Goal: Task Accomplishment & Management: Use online tool/utility

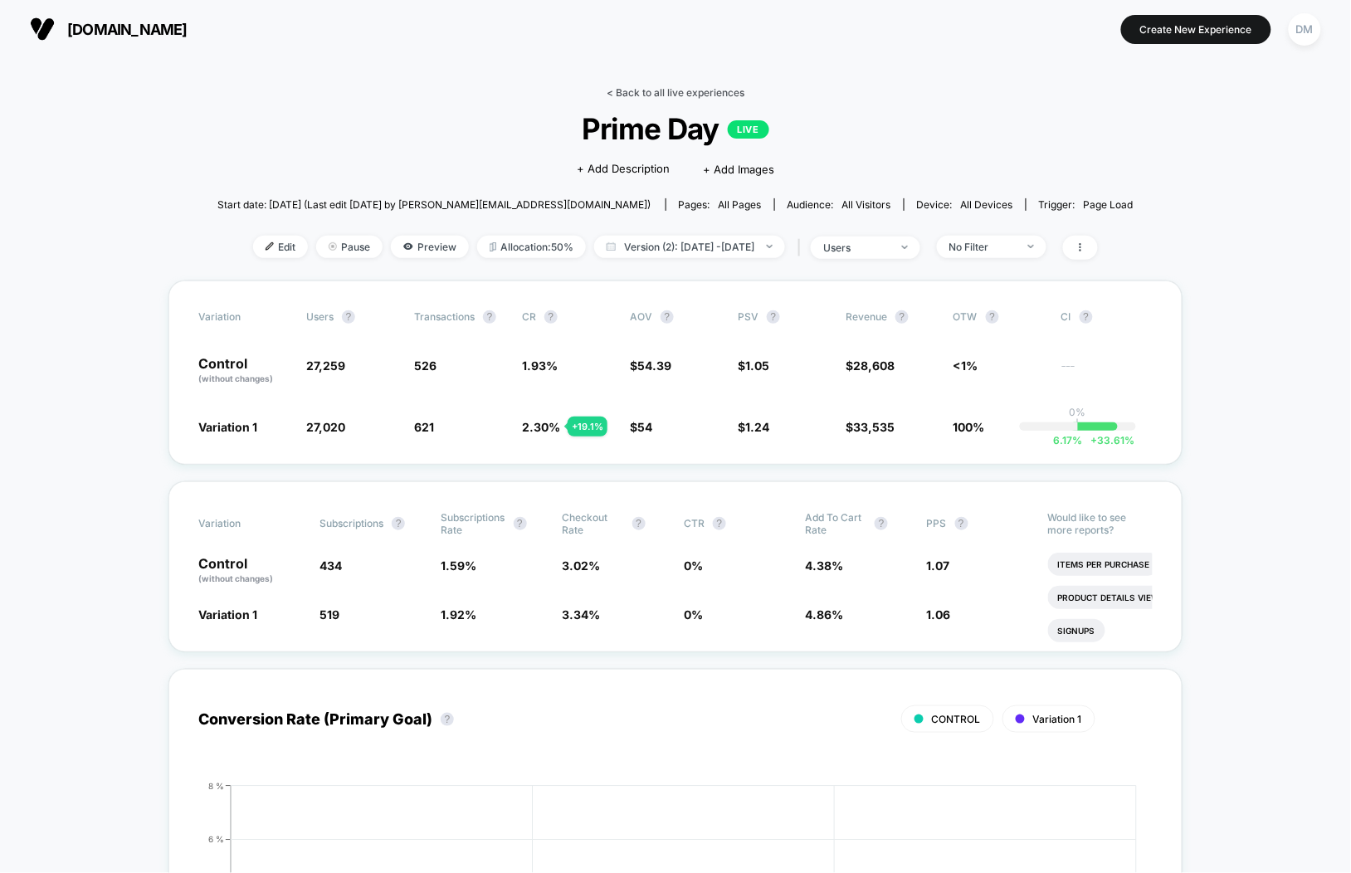
scroll to position [22, 0]
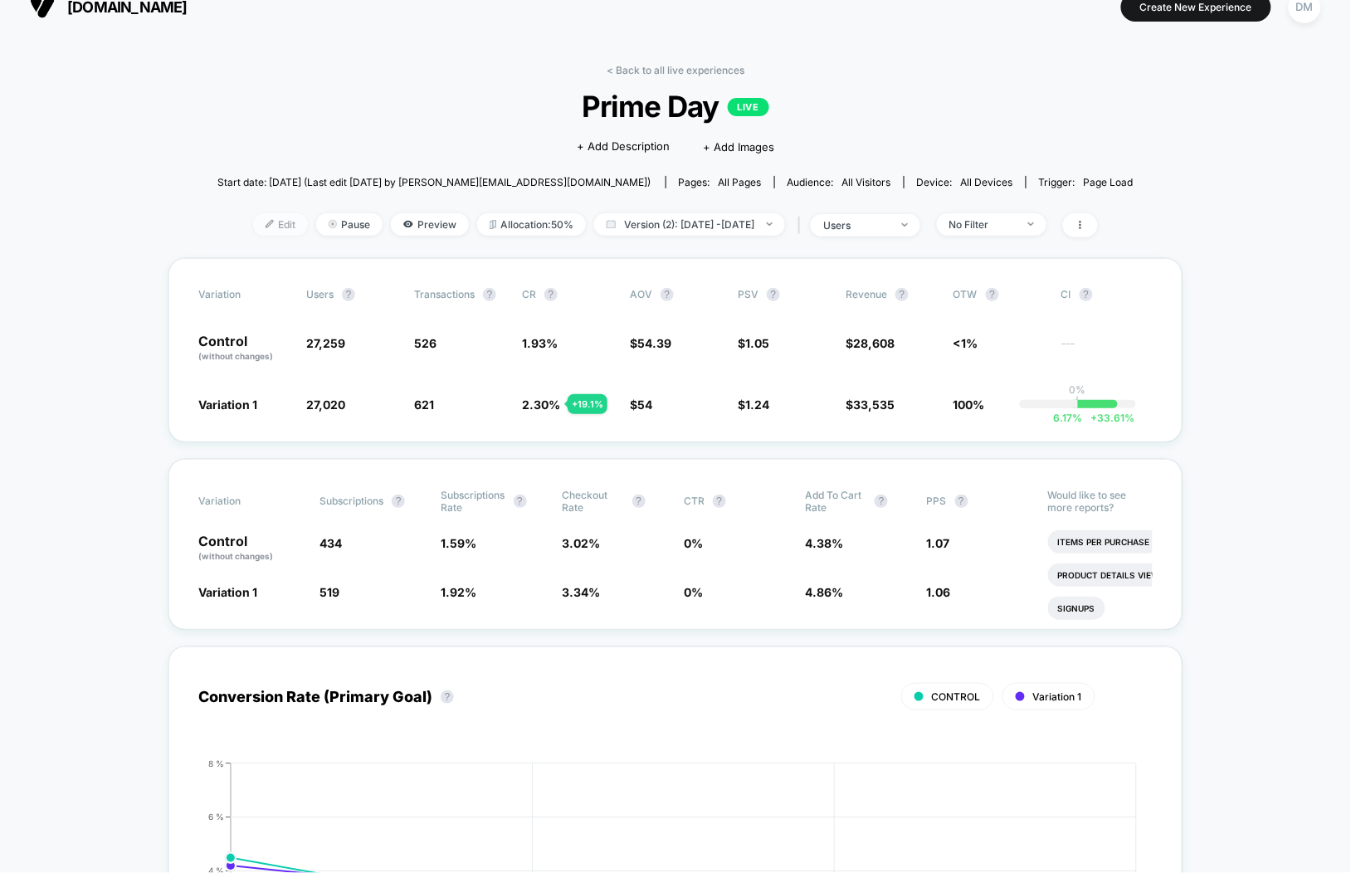
click at [261, 226] on span "Edit" at bounding box center [280, 224] width 55 height 22
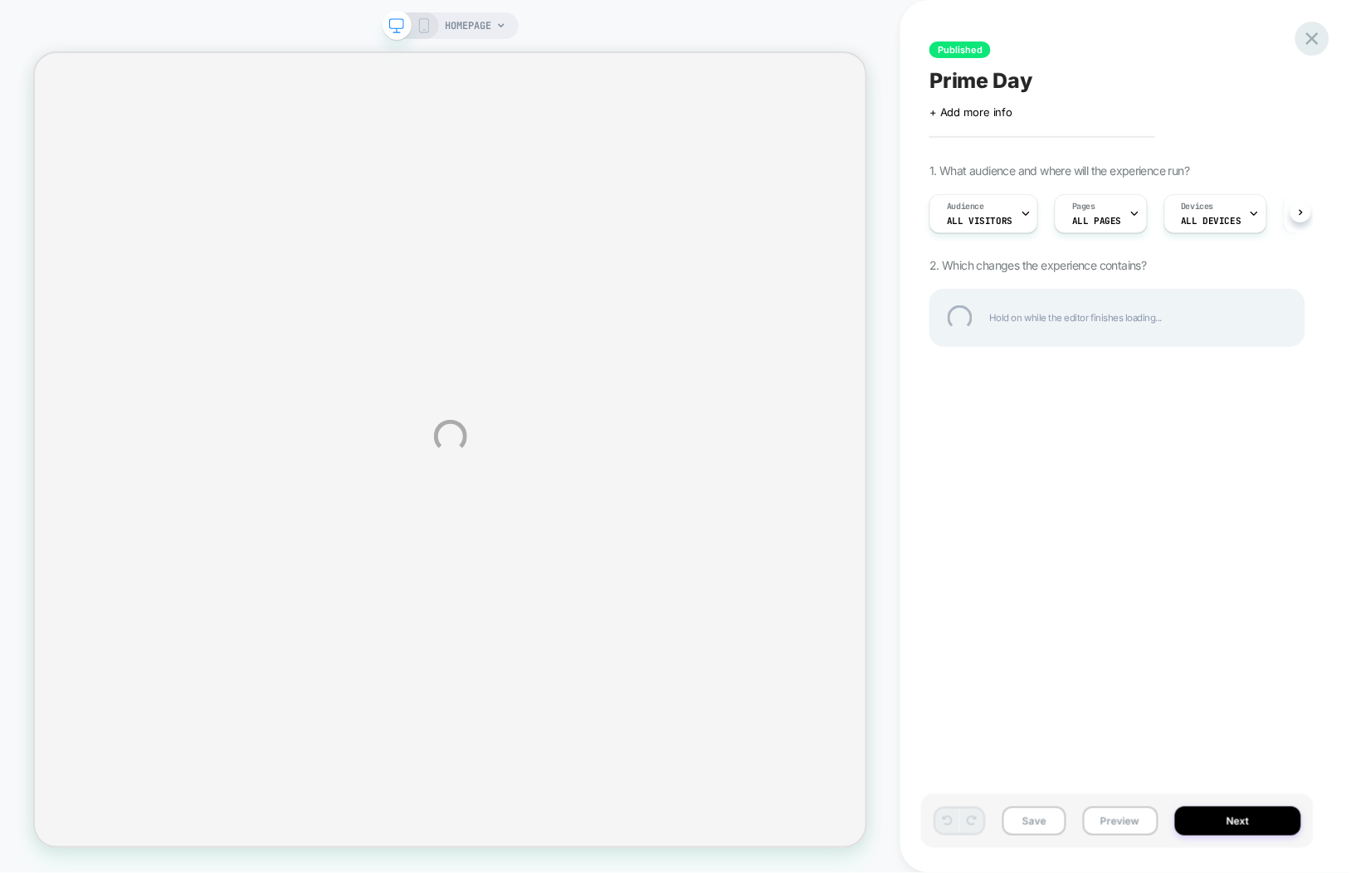
click at [1317, 31] on div at bounding box center [1312, 39] width 34 height 34
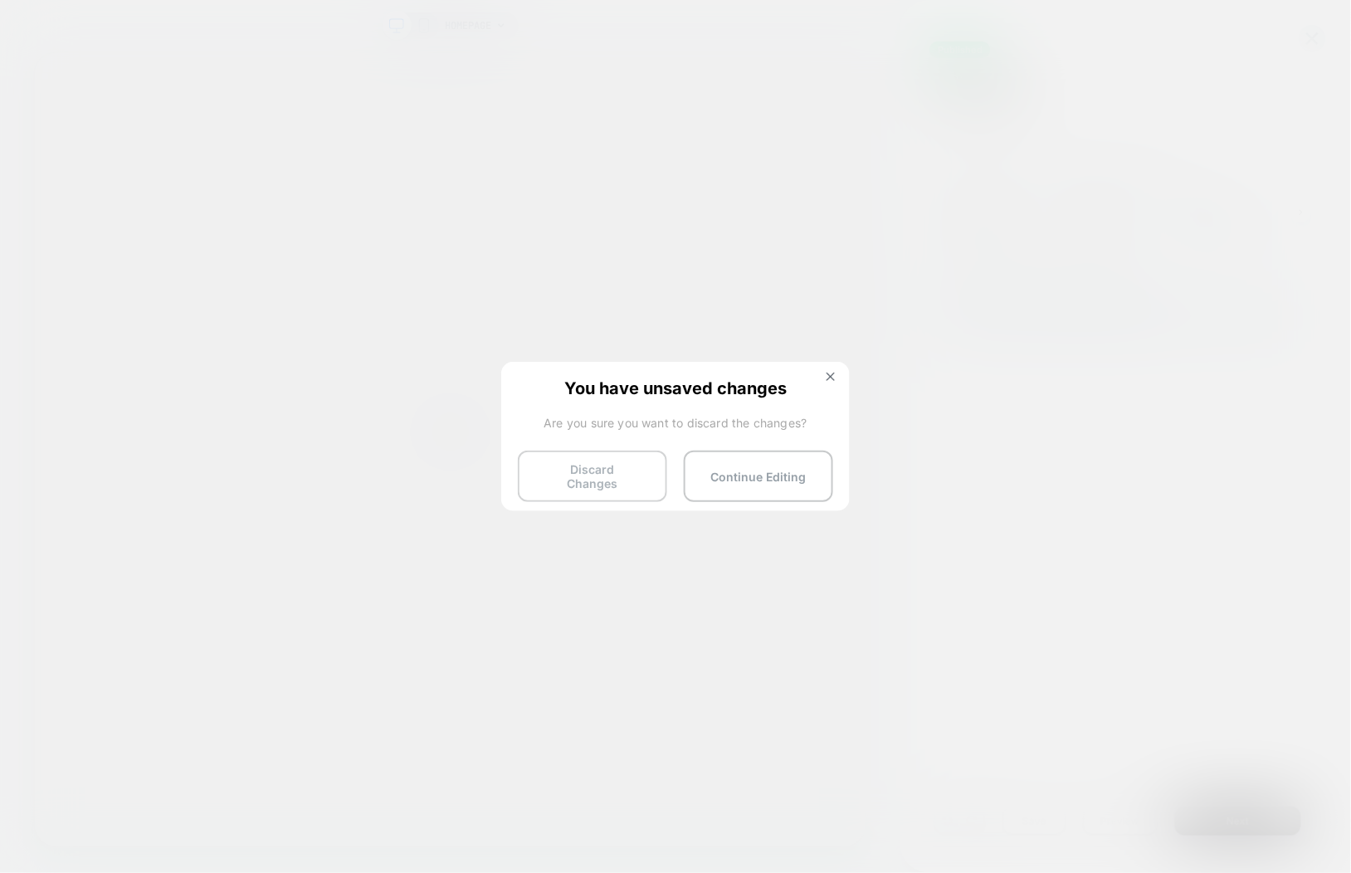
click at [626, 476] on button "Discard Changes" at bounding box center [592, 475] width 149 height 51
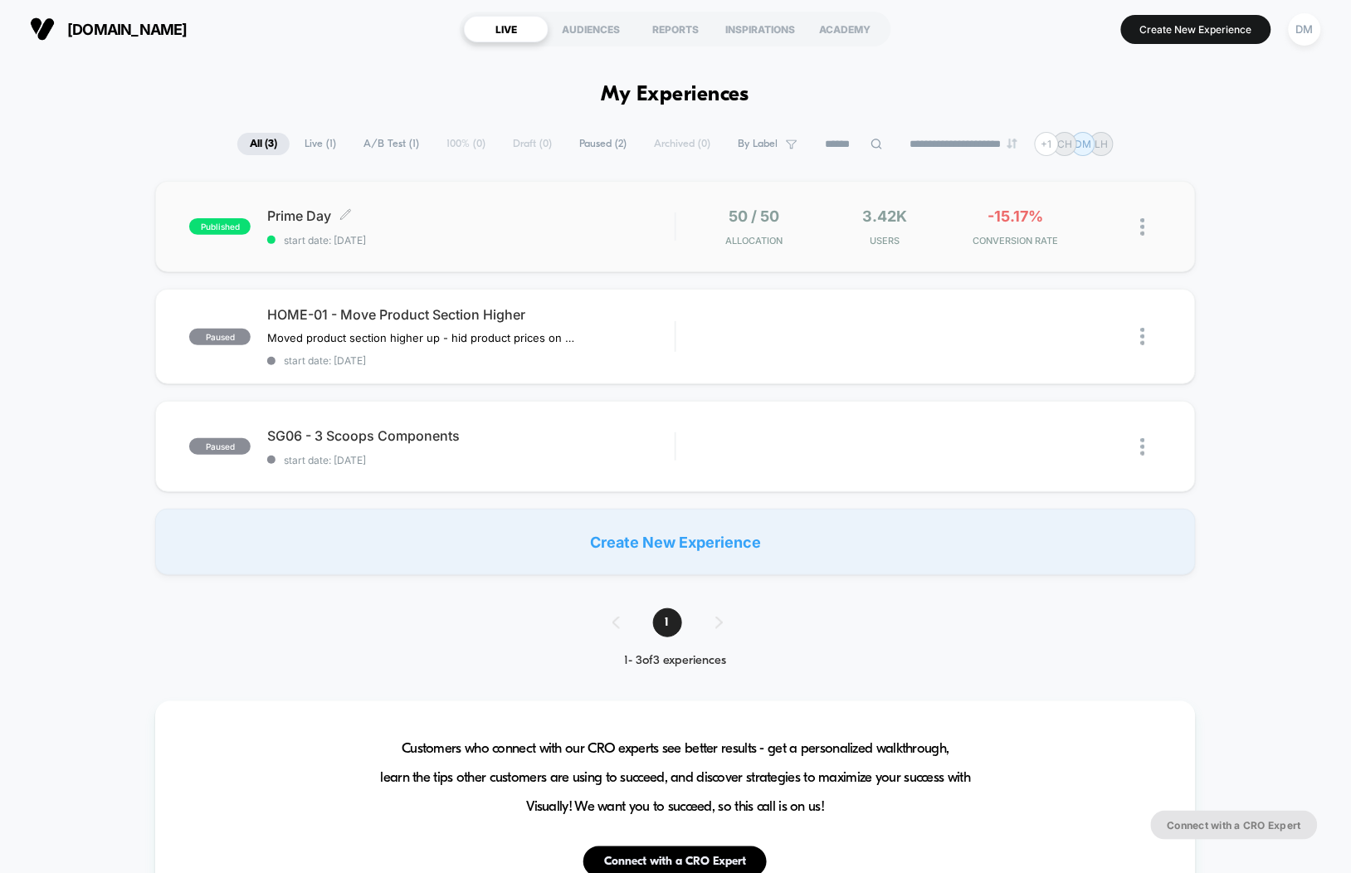
click at [561, 237] on span "start date: 10/8/2025" at bounding box center [470, 240] width 407 height 12
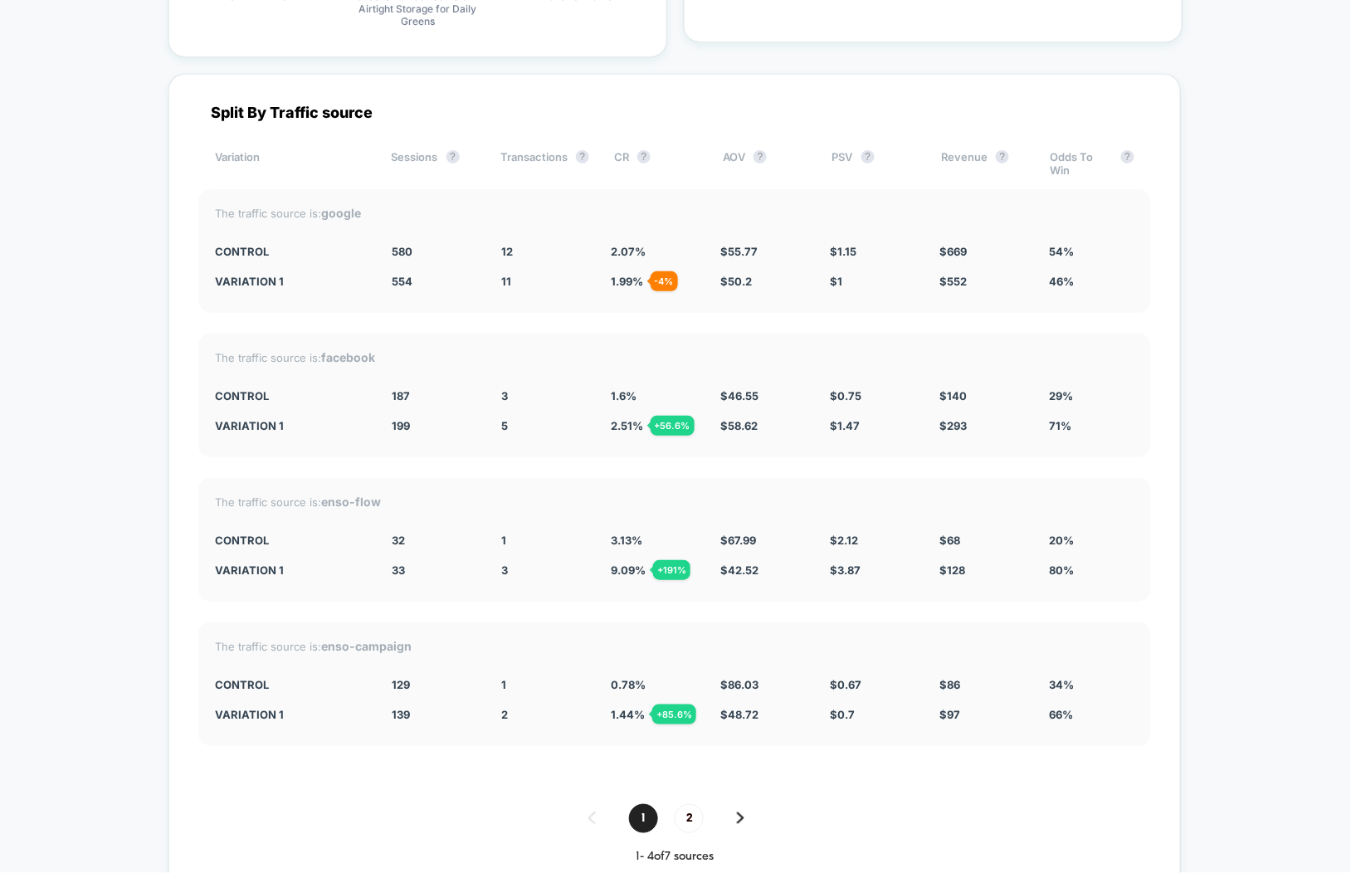
scroll to position [5834, 0]
click at [686, 806] on span "2" at bounding box center [688, 817] width 29 height 29
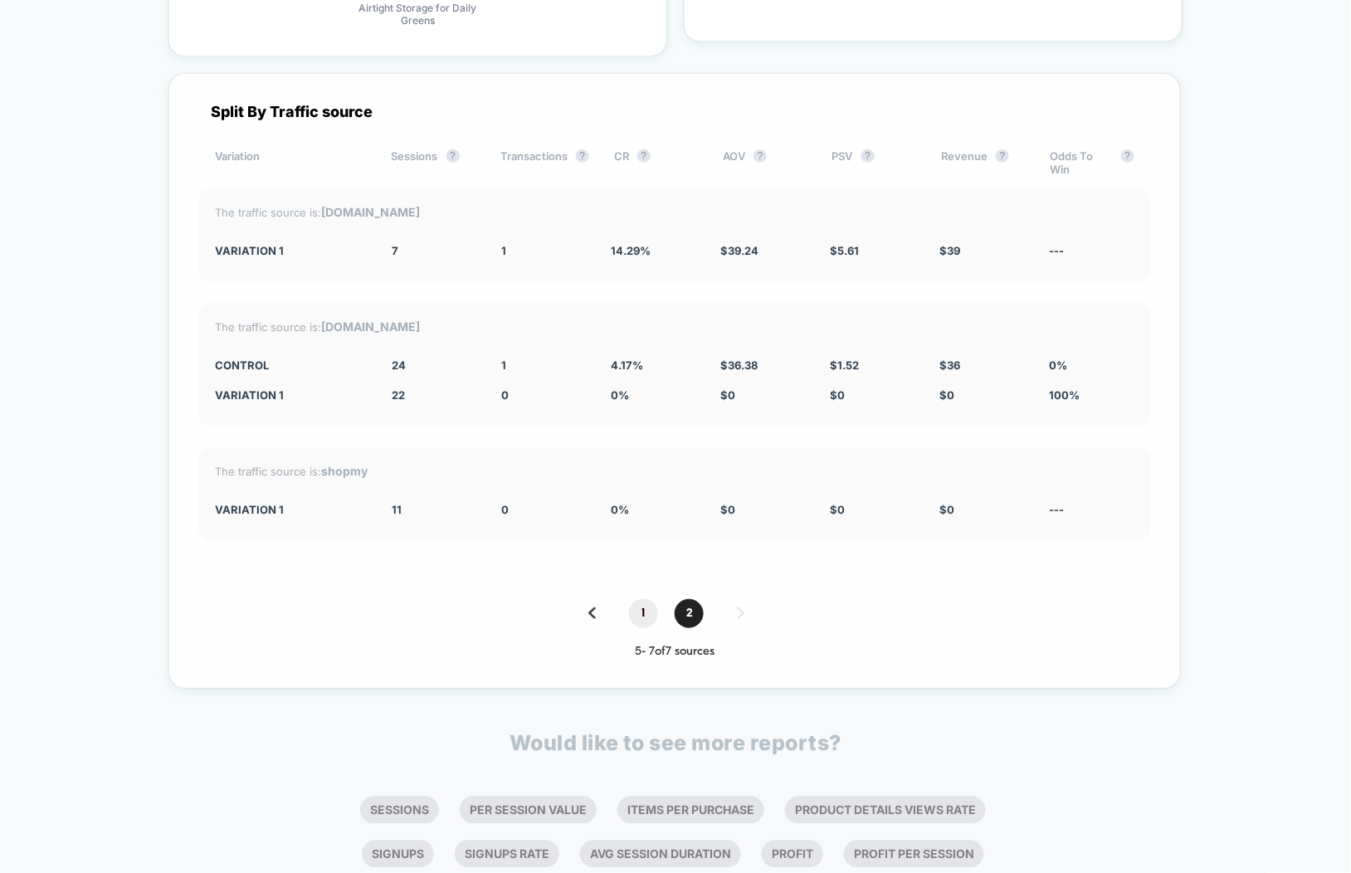
click at [645, 599] on span "1" at bounding box center [643, 613] width 29 height 29
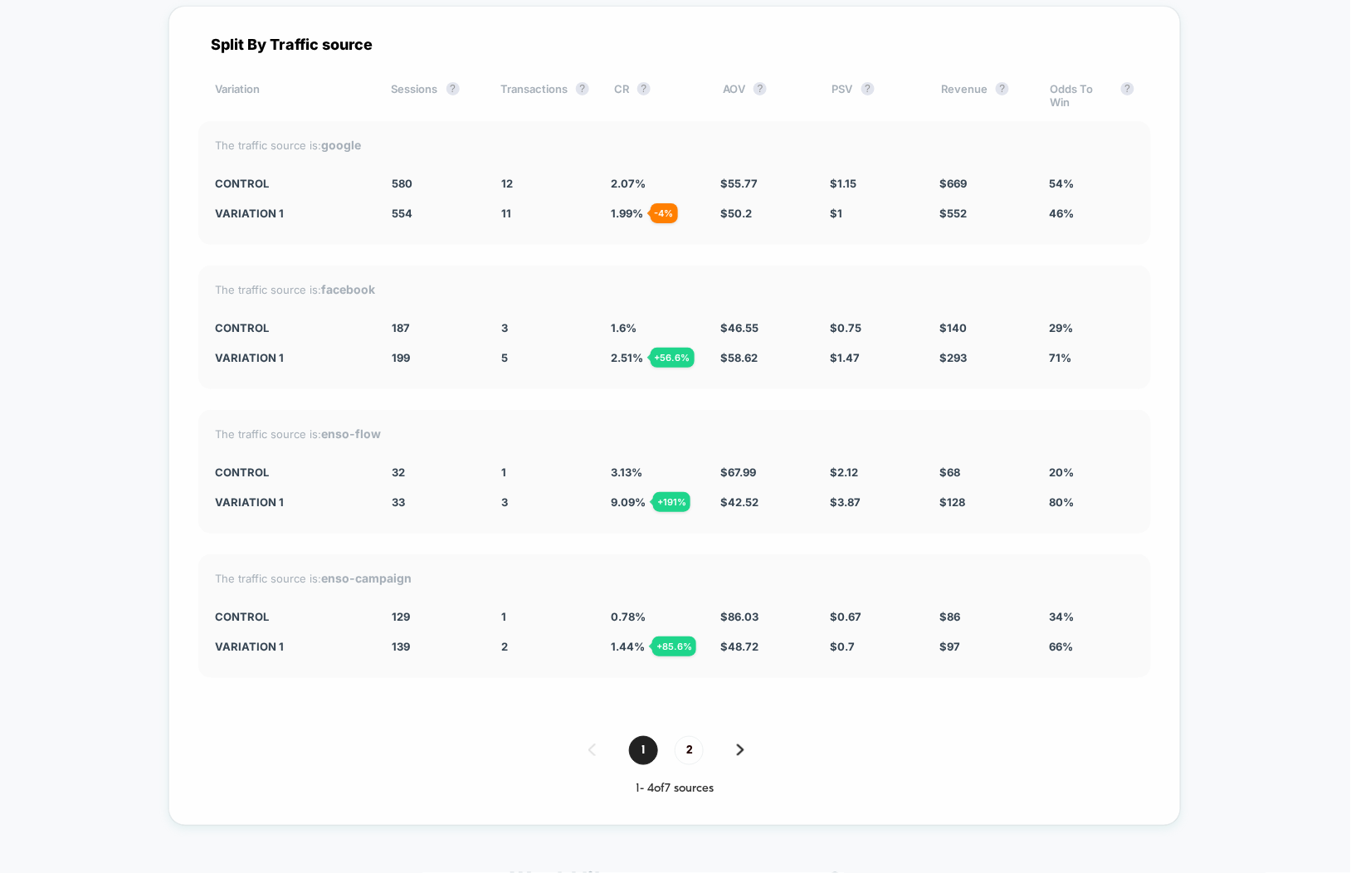
scroll to position [5898, 0]
click at [695, 738] on span "2" at bounding box center [688, 752] width 29 height 29
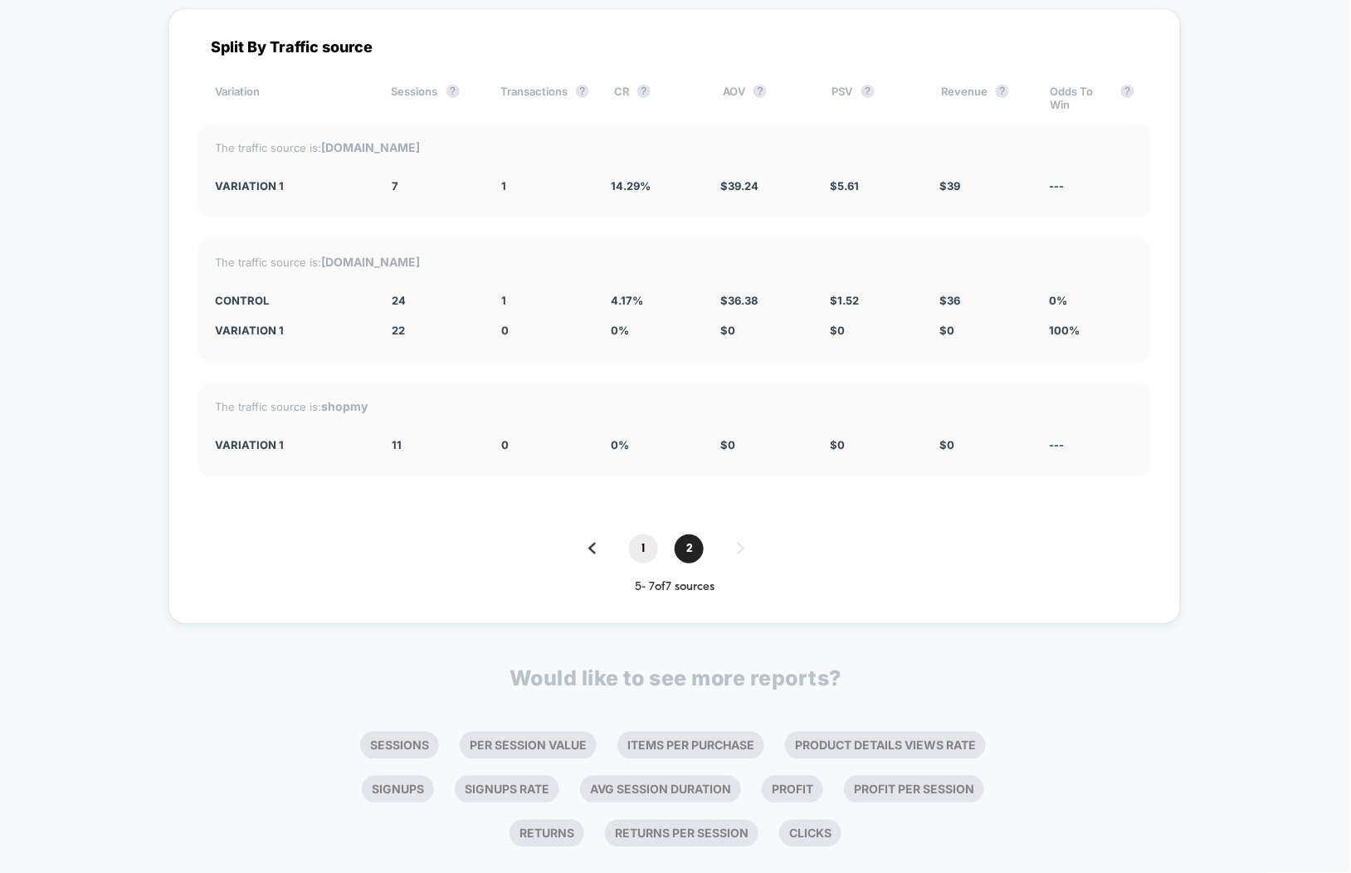
click at [639, 535] on span "1" at bounding box center [643, 548] width 29 height 29
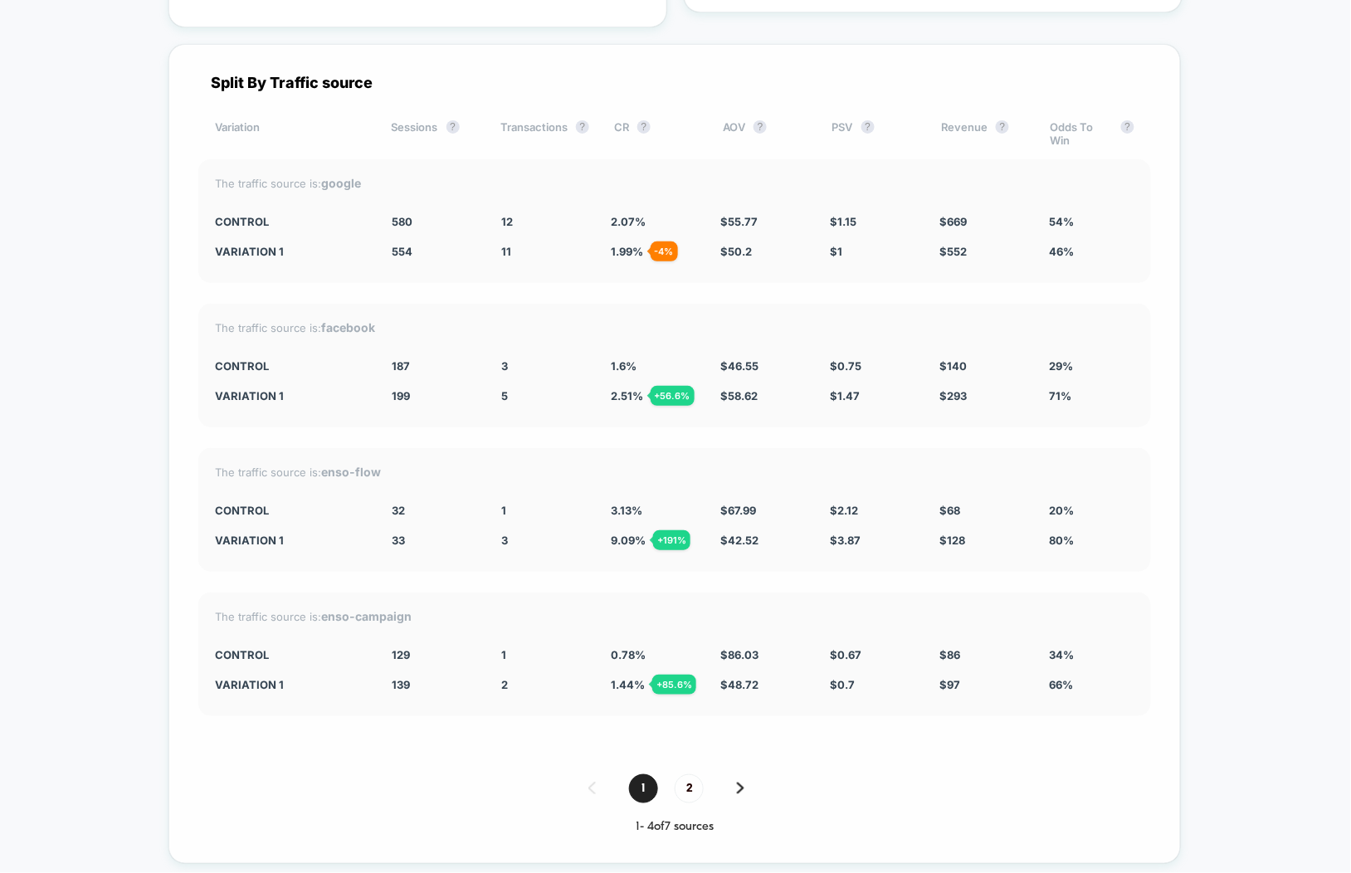
scroll to position [5859, 0]
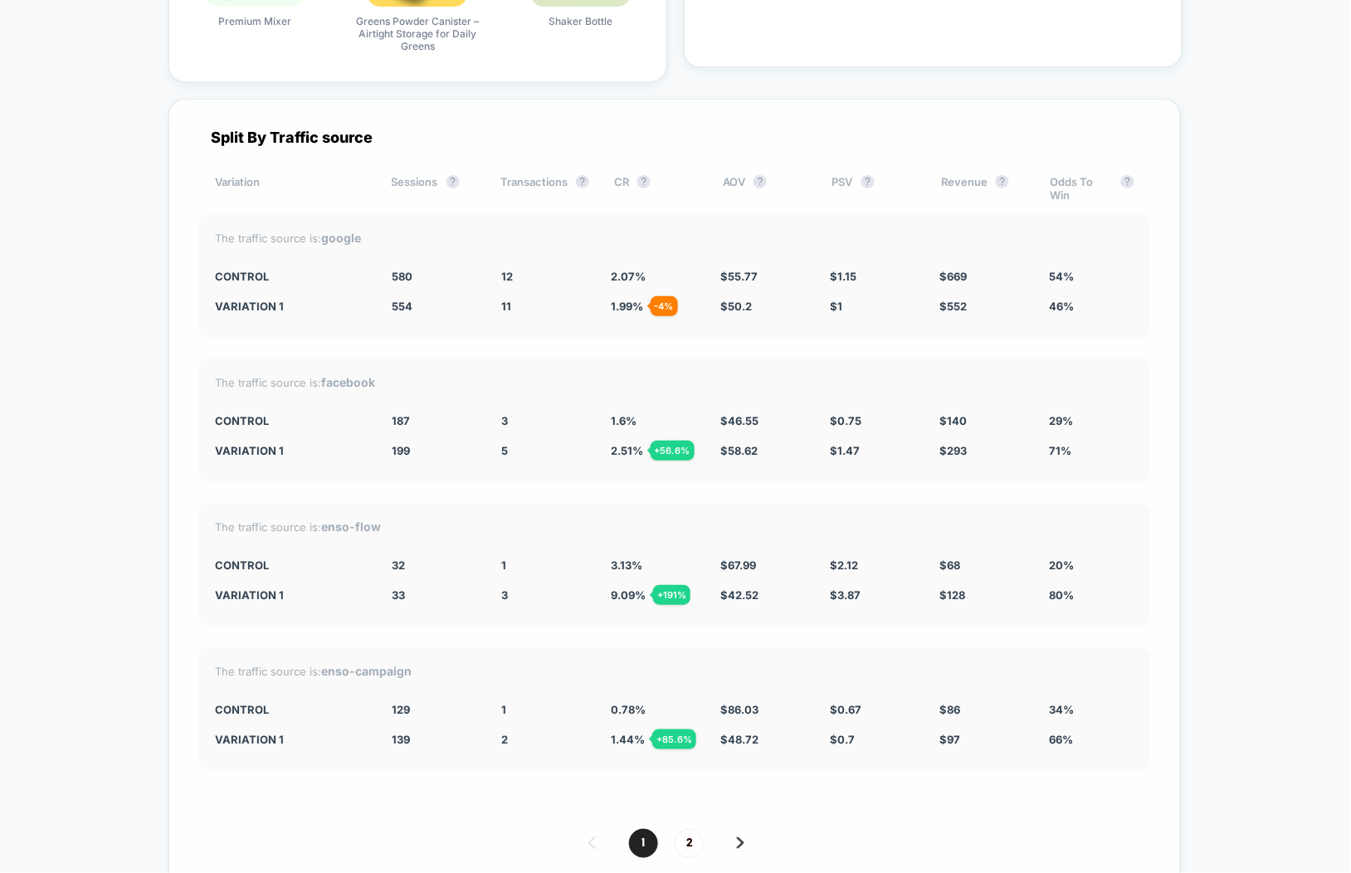
scroll to position [5804, 0]
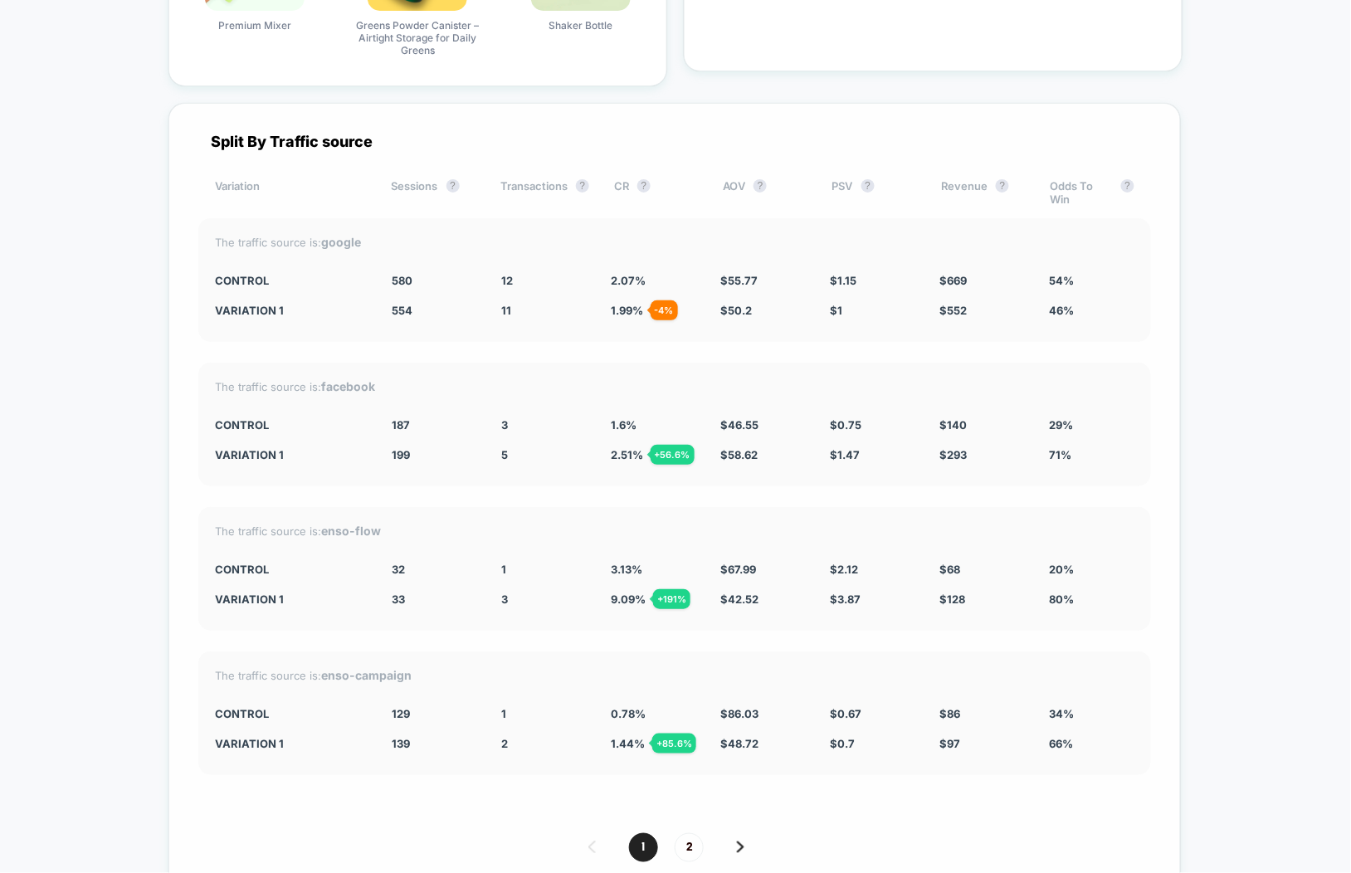
click at [190, 483] on div "Split By Traffic source Variation Sessions ? Transactions ? CR ? AOV ? PSV ? Re…" at bounding box center [674, 513] width 1012 height 820
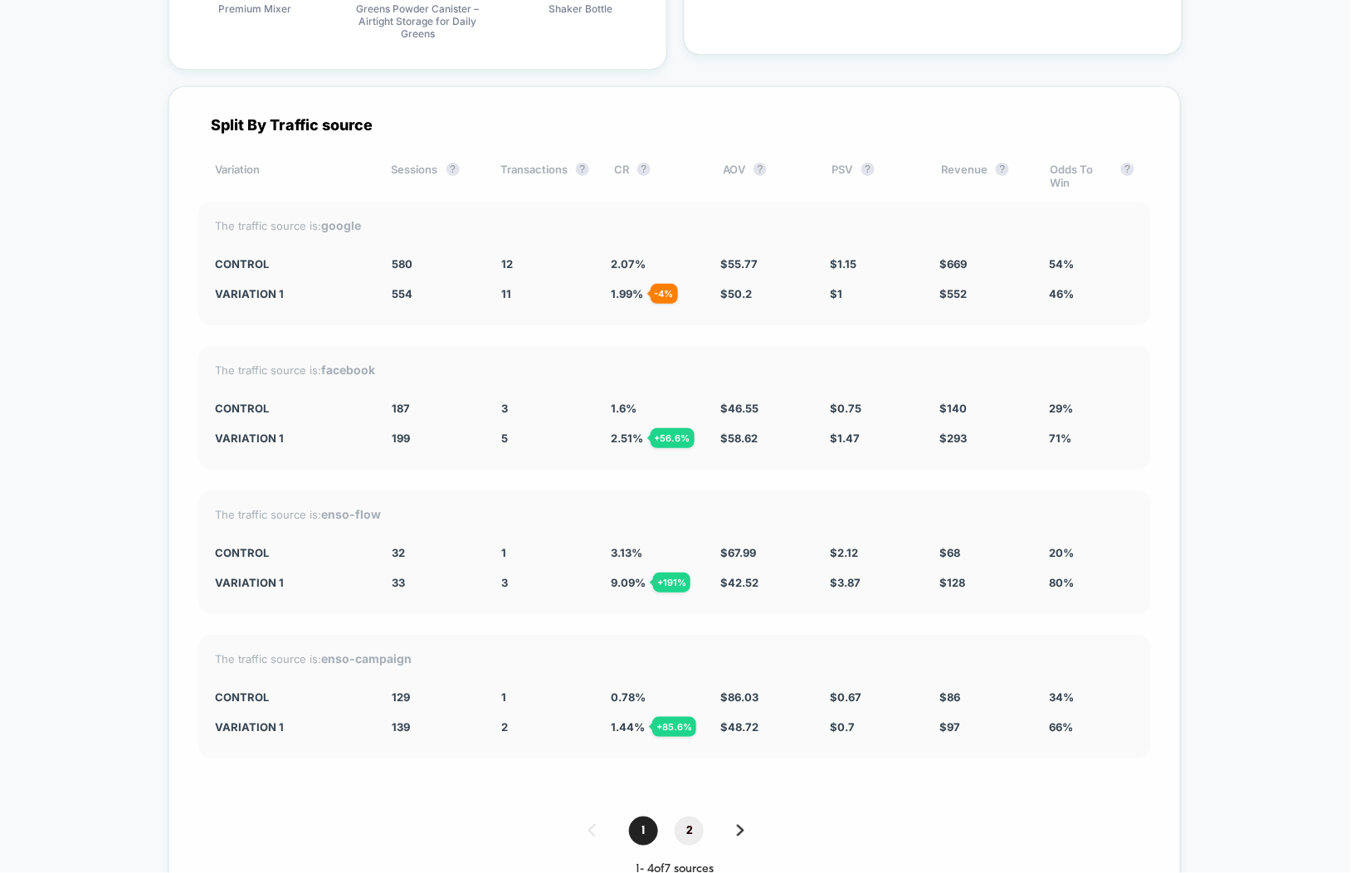
click at [696, 816] on span "2" at bounding box center [688, 830] width 29 height 29
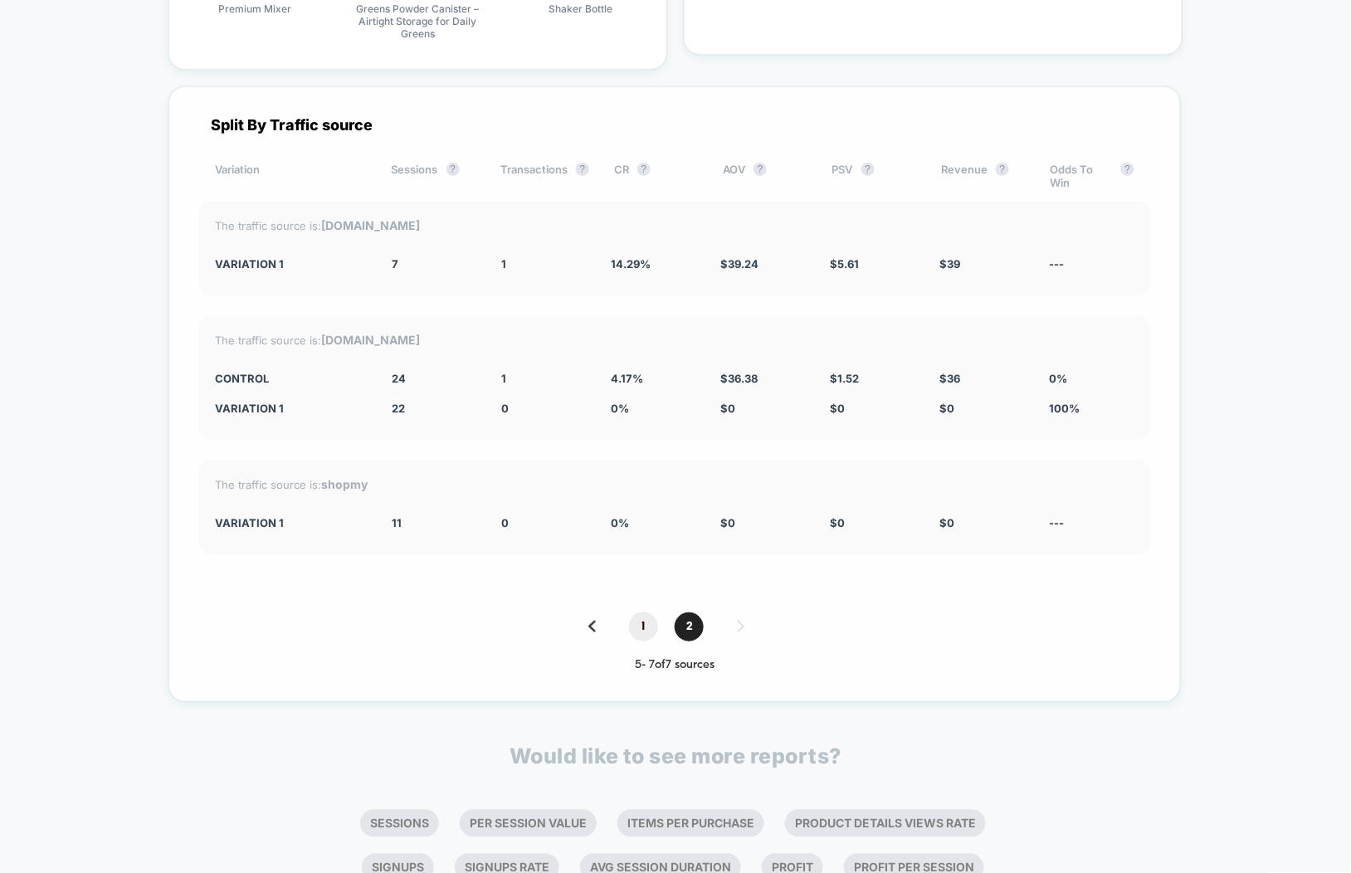
click at [638, 615] on span "1" at bounding box center [643, 626] width 29 height 29
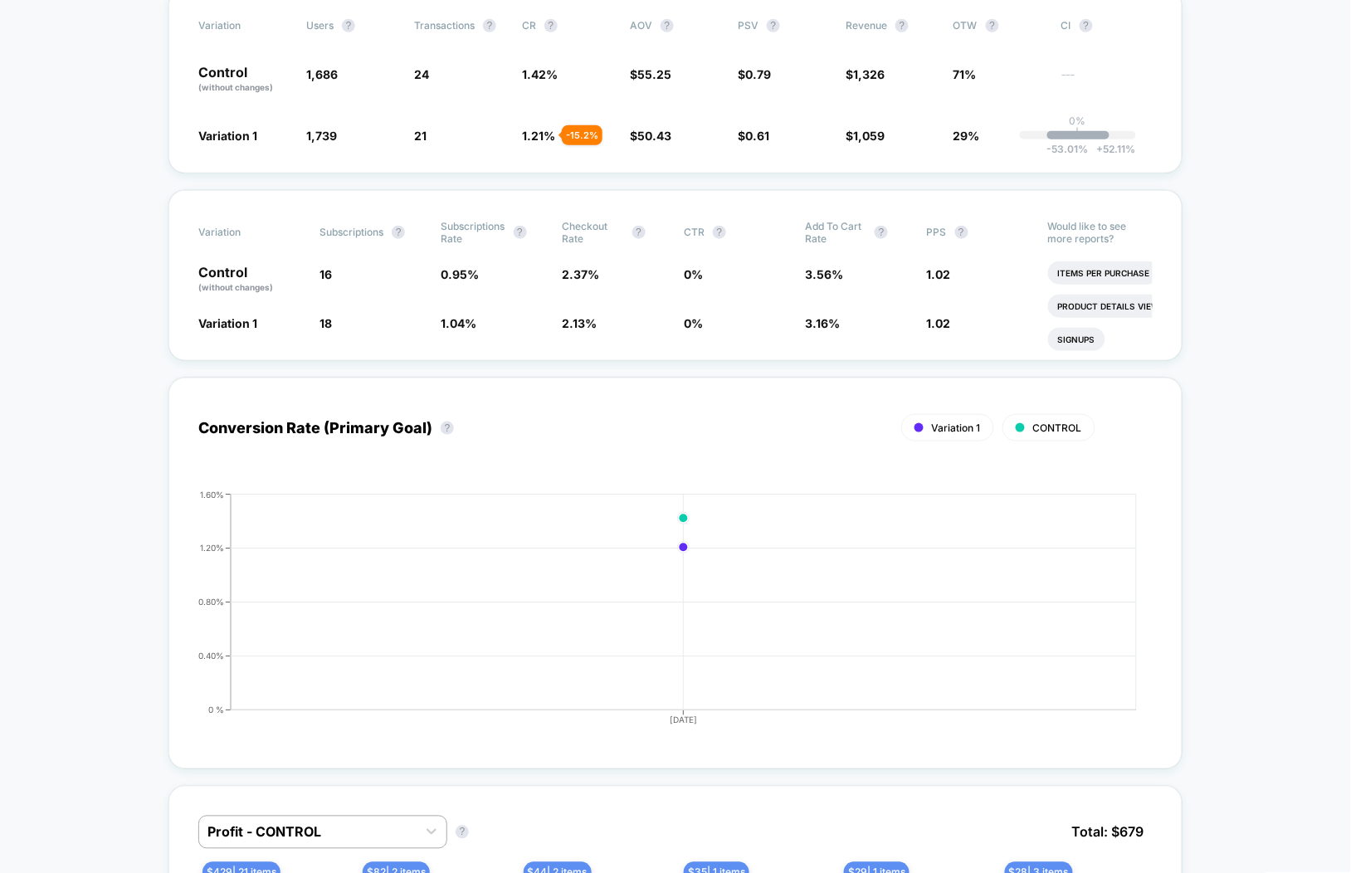
scroll to position [0, 0]
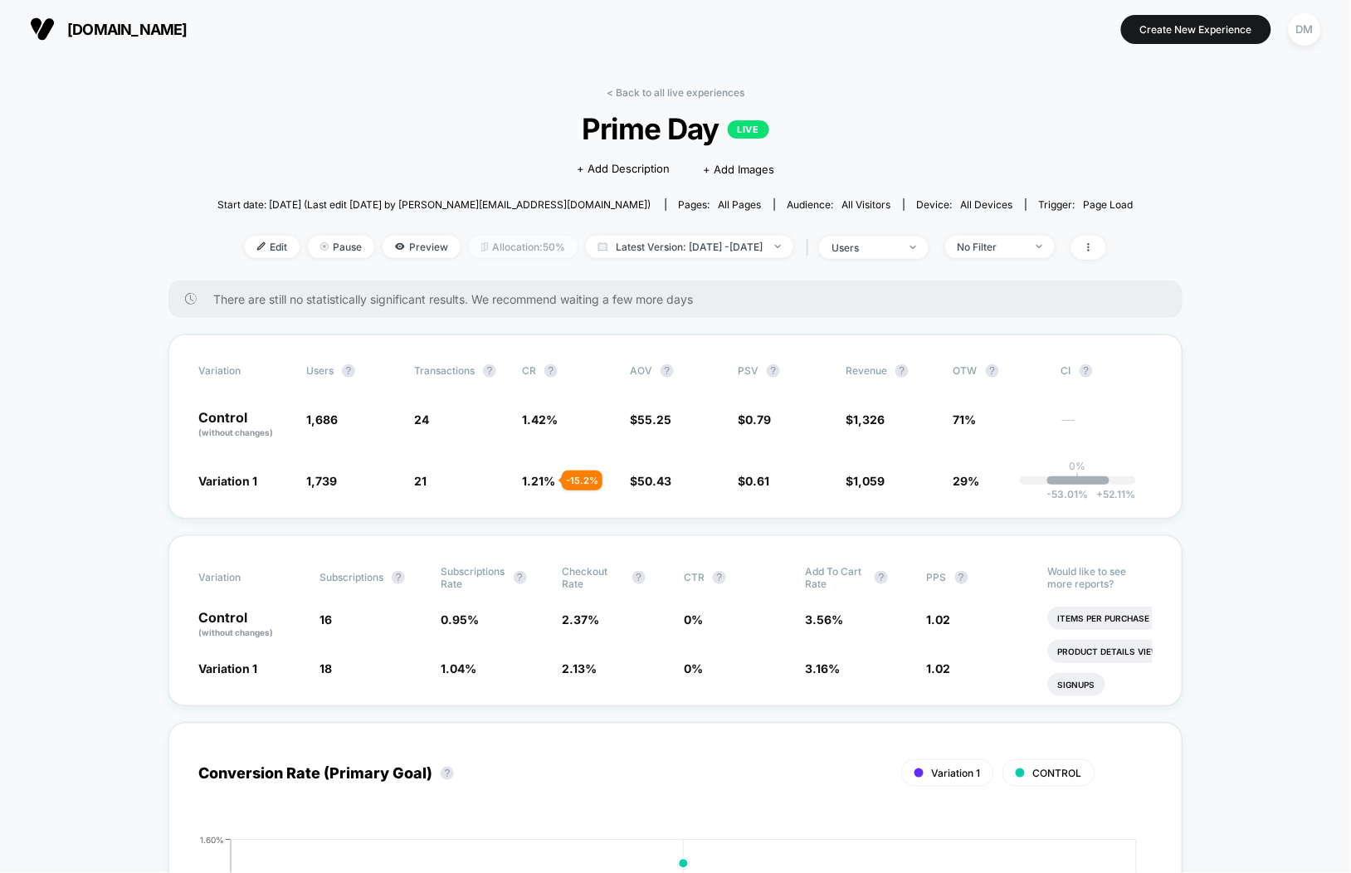
click at [499, 244] on span "Allocation: 50%" at bounding box center [523, 247] width 109 height 22
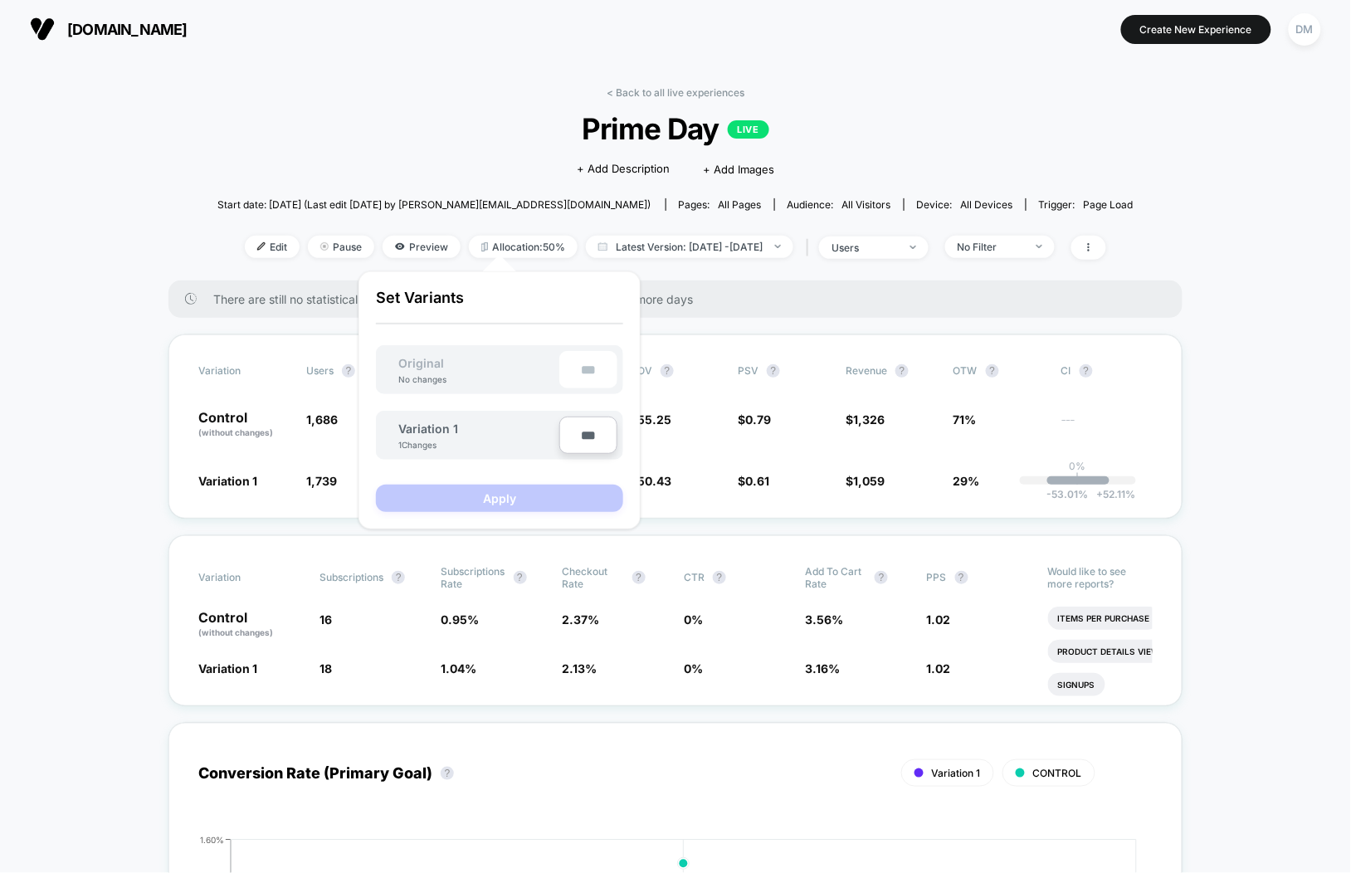
click at [588, 436] on input "***" at bounding box center [588, 434] width 58 height 37
type input "***"
type input "**"
type input "***"
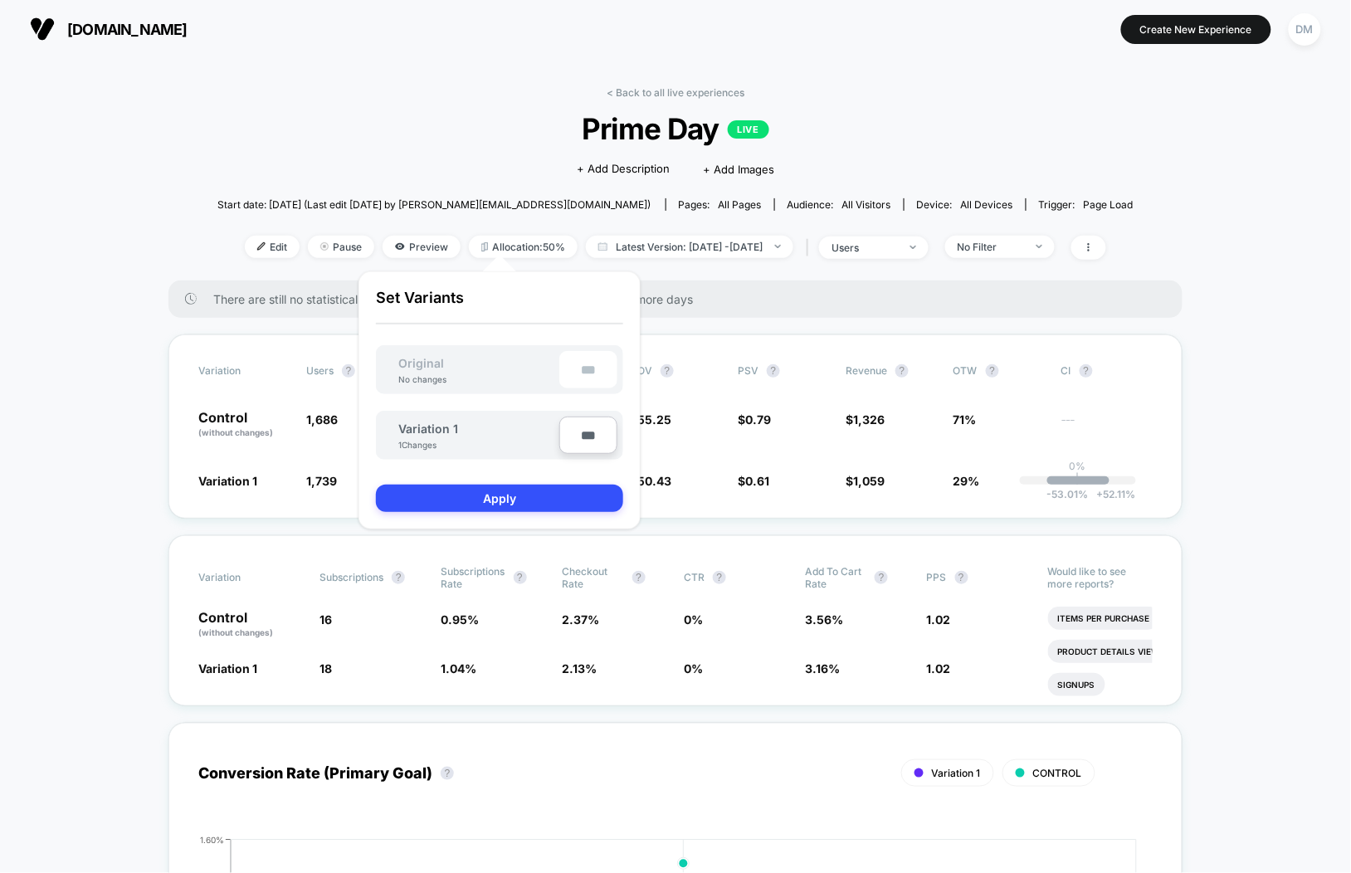
type input "**"
type input "****"
click at [552, 494] on button "Apply" at bounding box center [499, 497] width 247 height 27
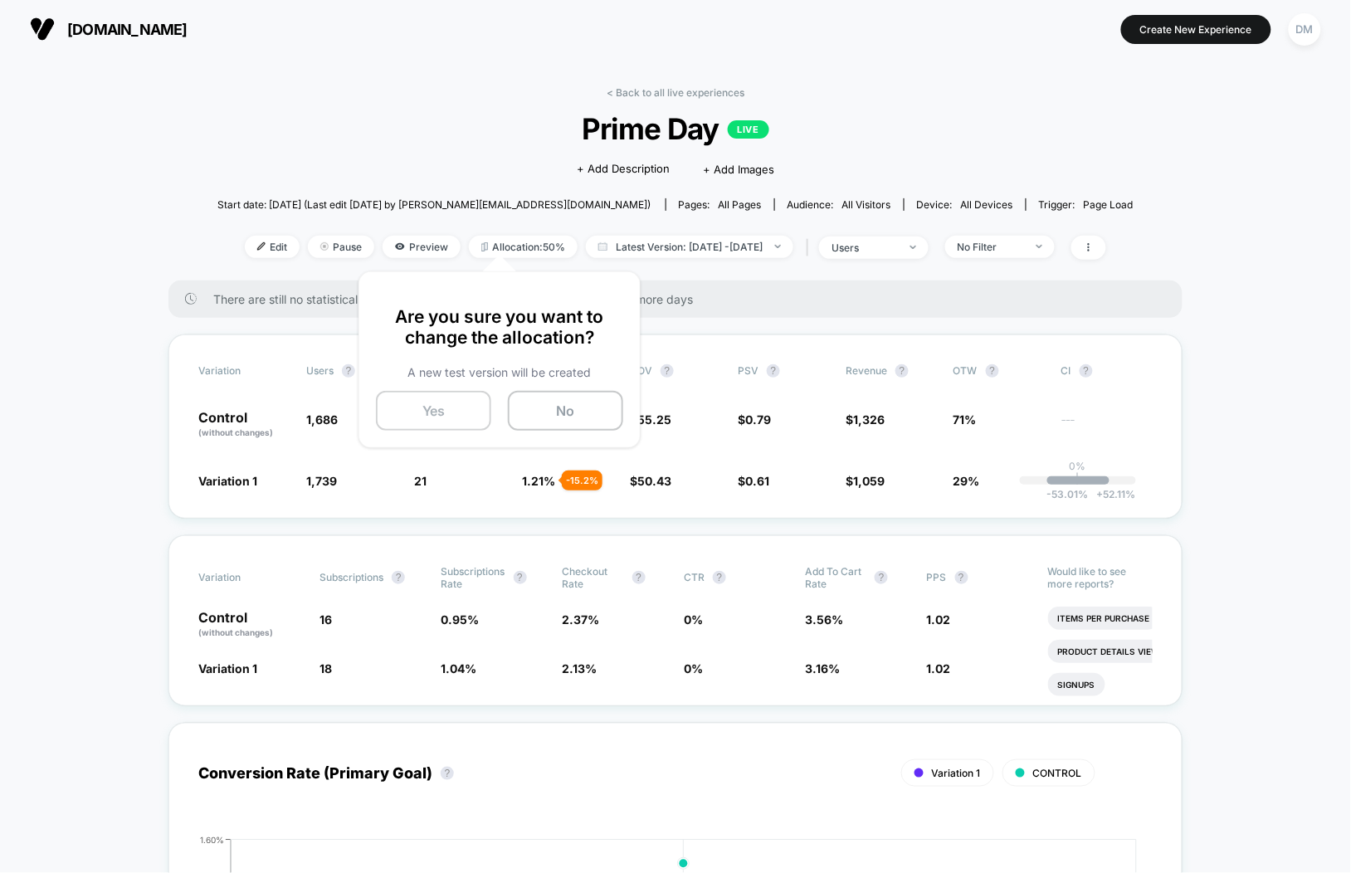
click at [433, 410] on button "Yes" at bounding box center [433, 411] width 115 height 40
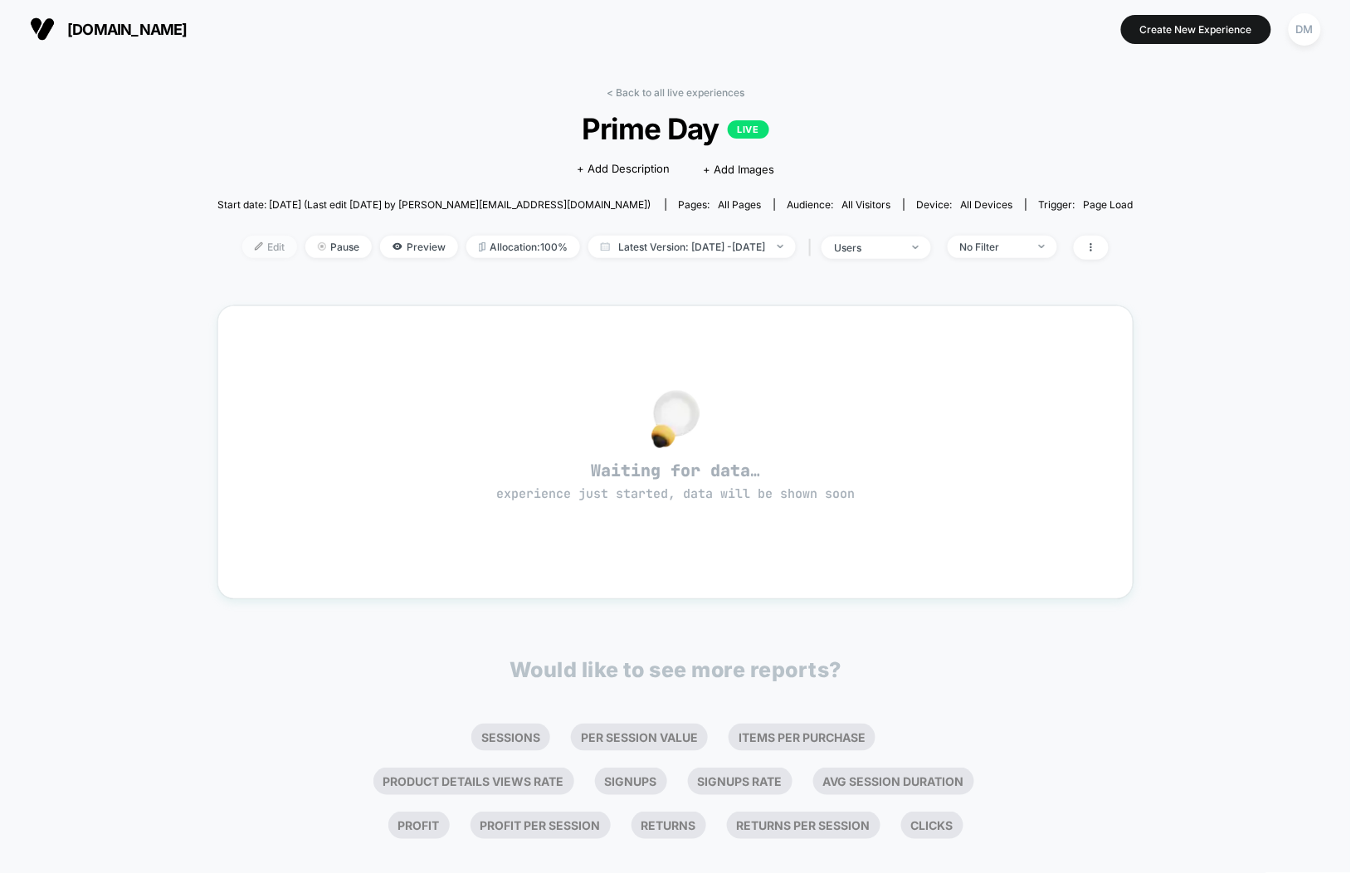
click at [242, 249] on span "Edit" at bounding box center [269, 247] width 55 height 22
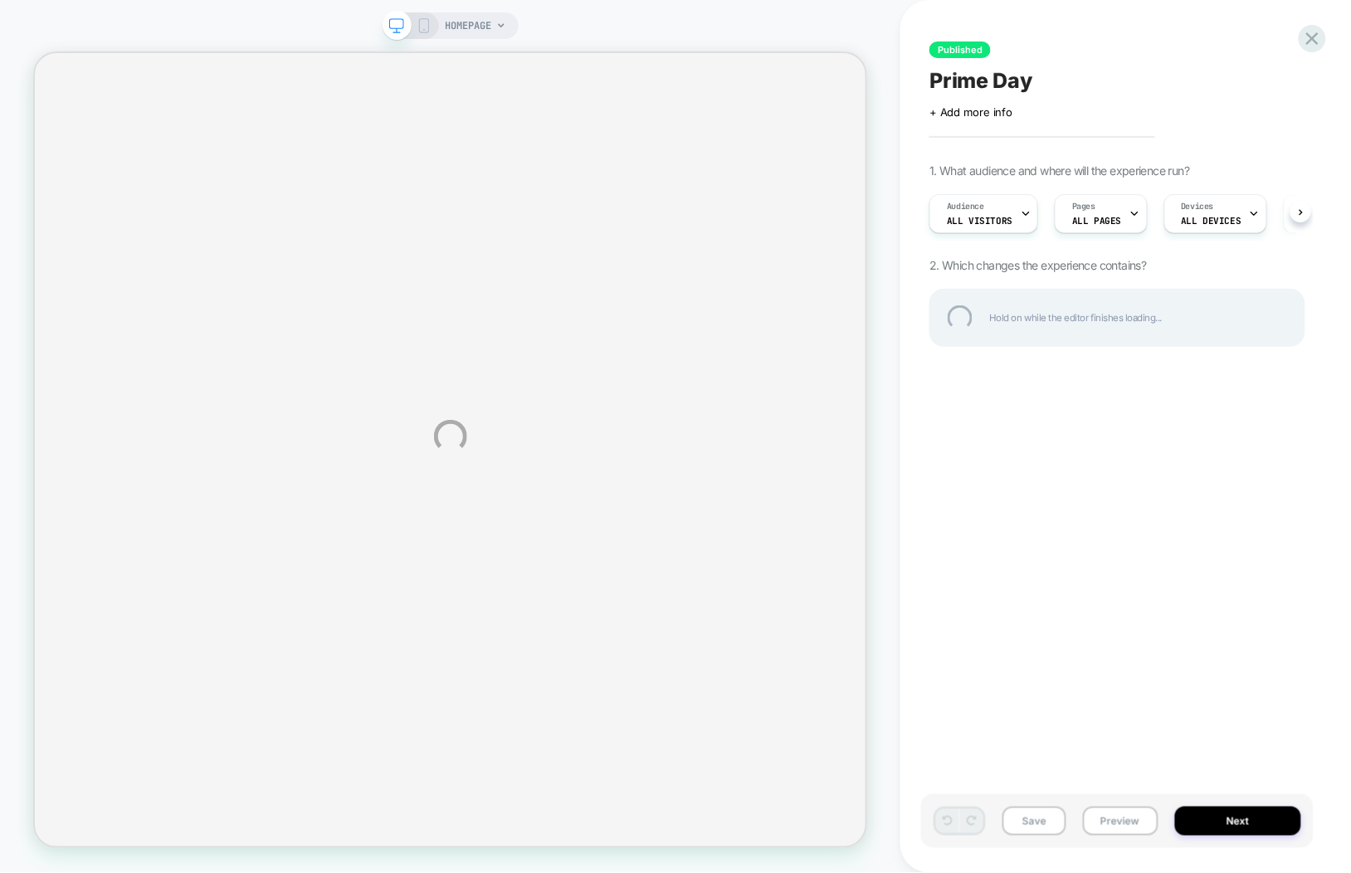
click at [1224, 817] on div "HOMEPAGE Published Prime Day Click to edit experience details + Add more info 1…" at bounding box center [675, 436] width 1351 height 873
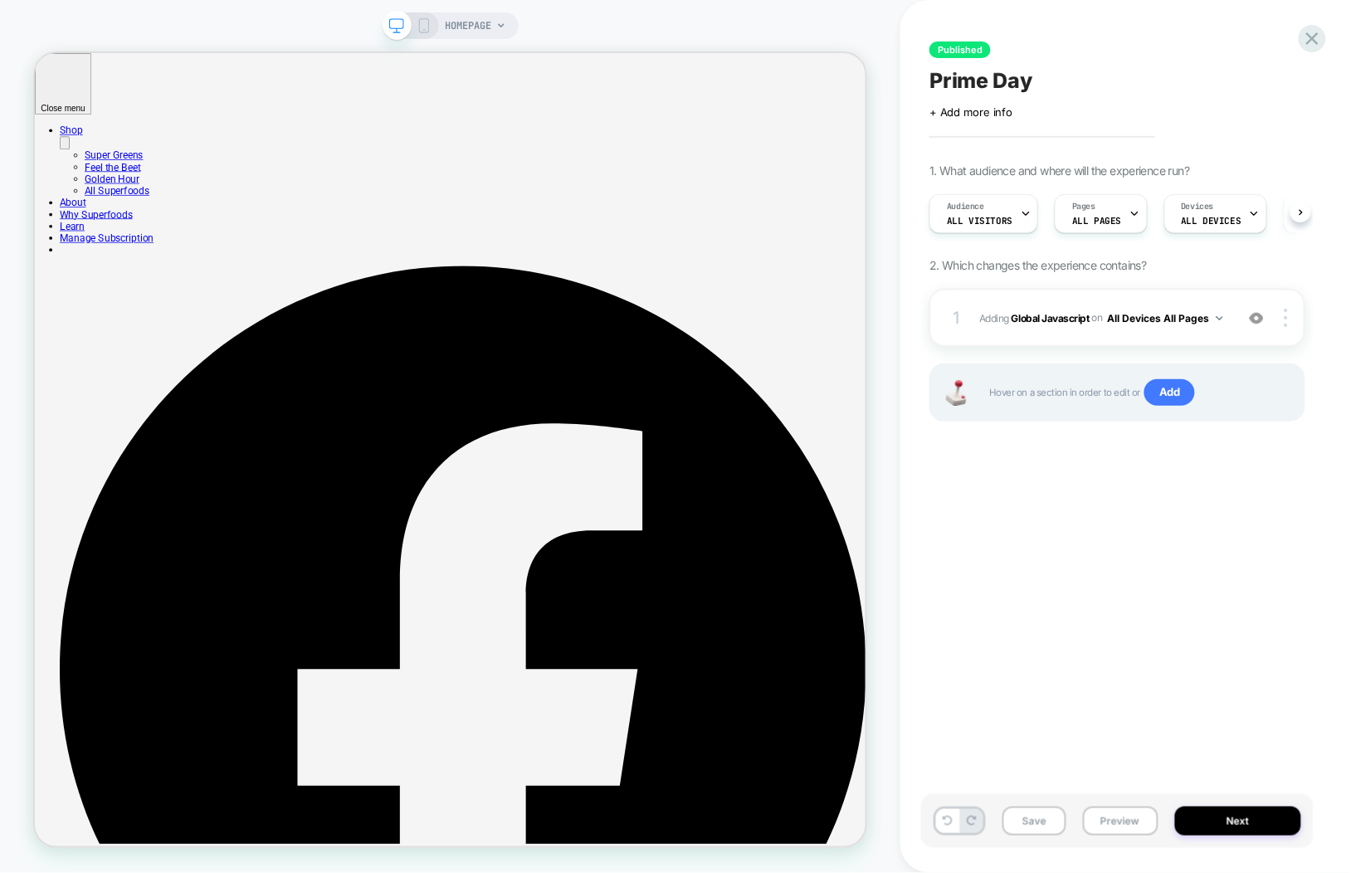
scroll to position [0, 1]
click at [1224, 817] on button "Next" at bounding box center [1238, 820] width 126 height 29
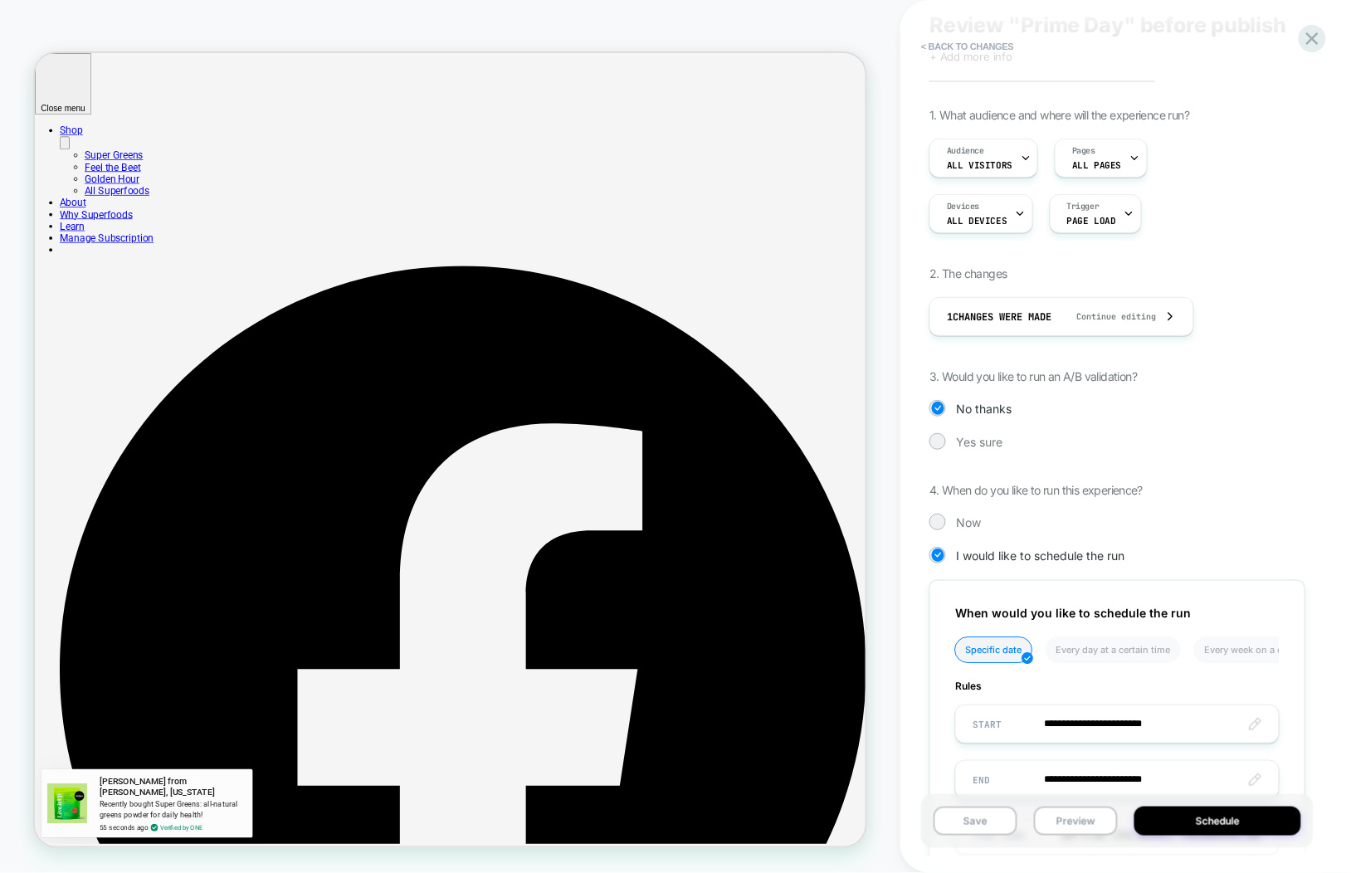
scroll to position [181, 0]
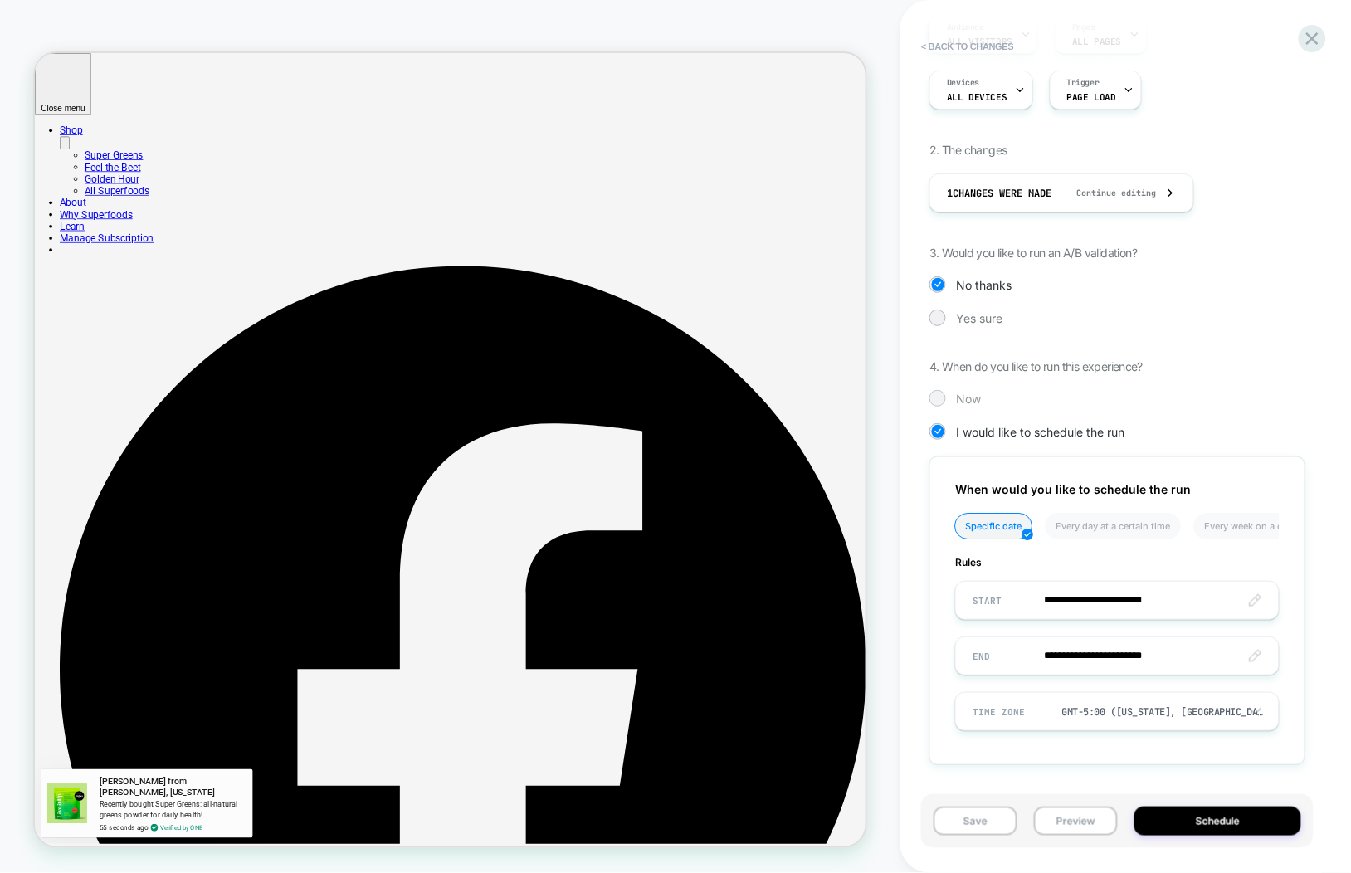
click at [963, 402] on span "Now" at bounding box center [968, 399] width 25 height 14
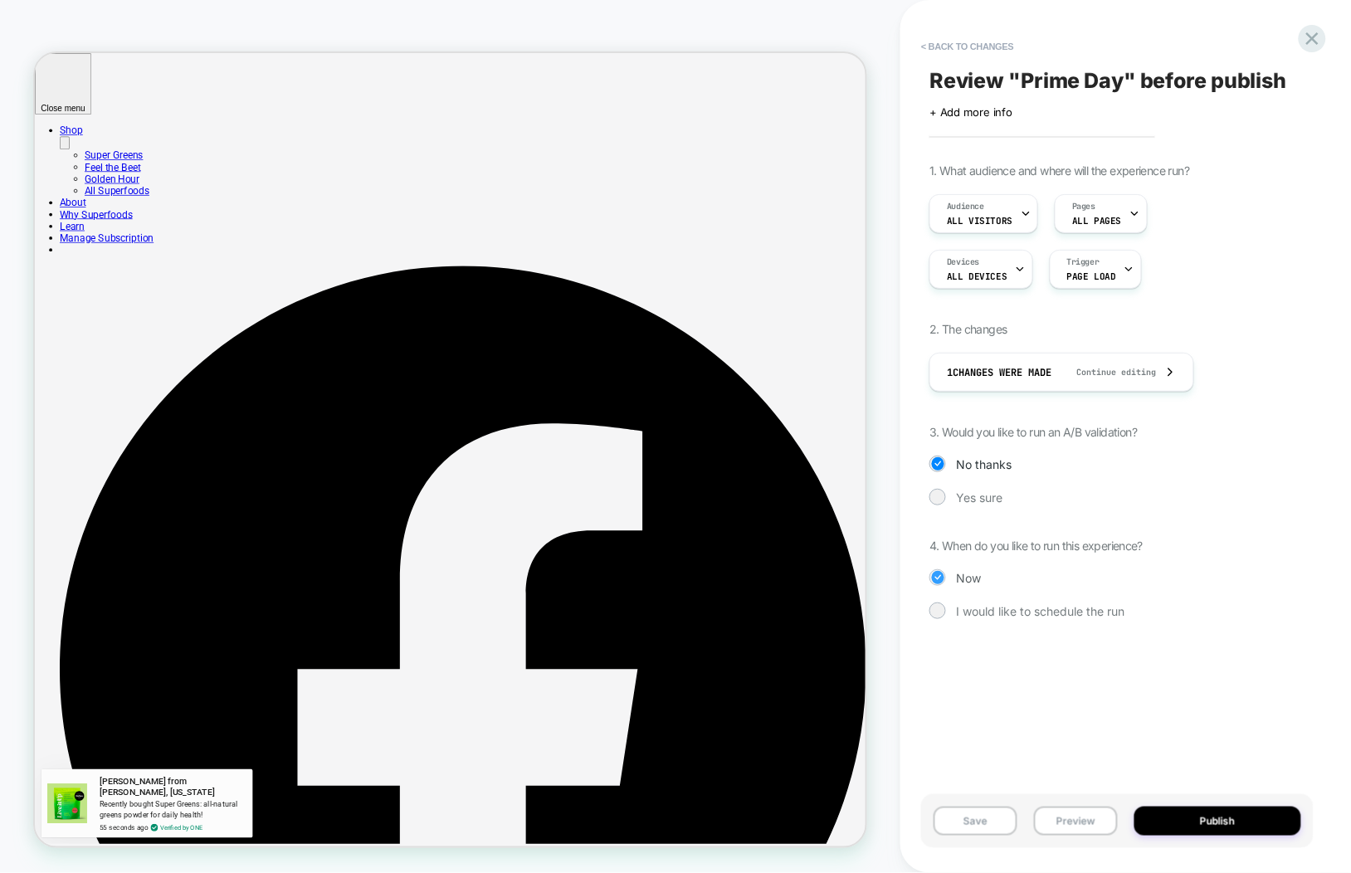
scroll to position [0, 0]
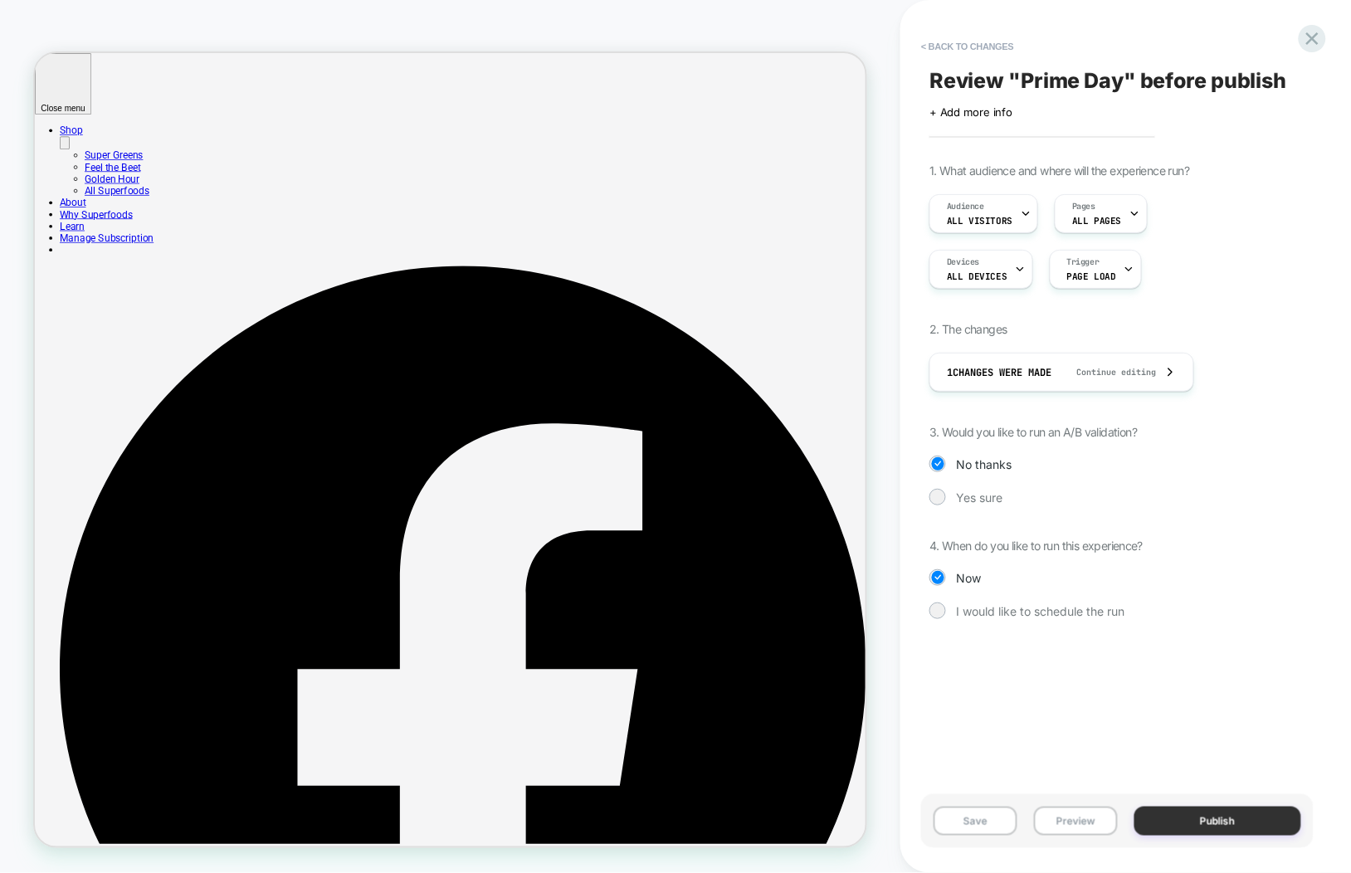
click at [1190, 814] on button "Publish" at bounding box center [1217, 820] width 167 height 29
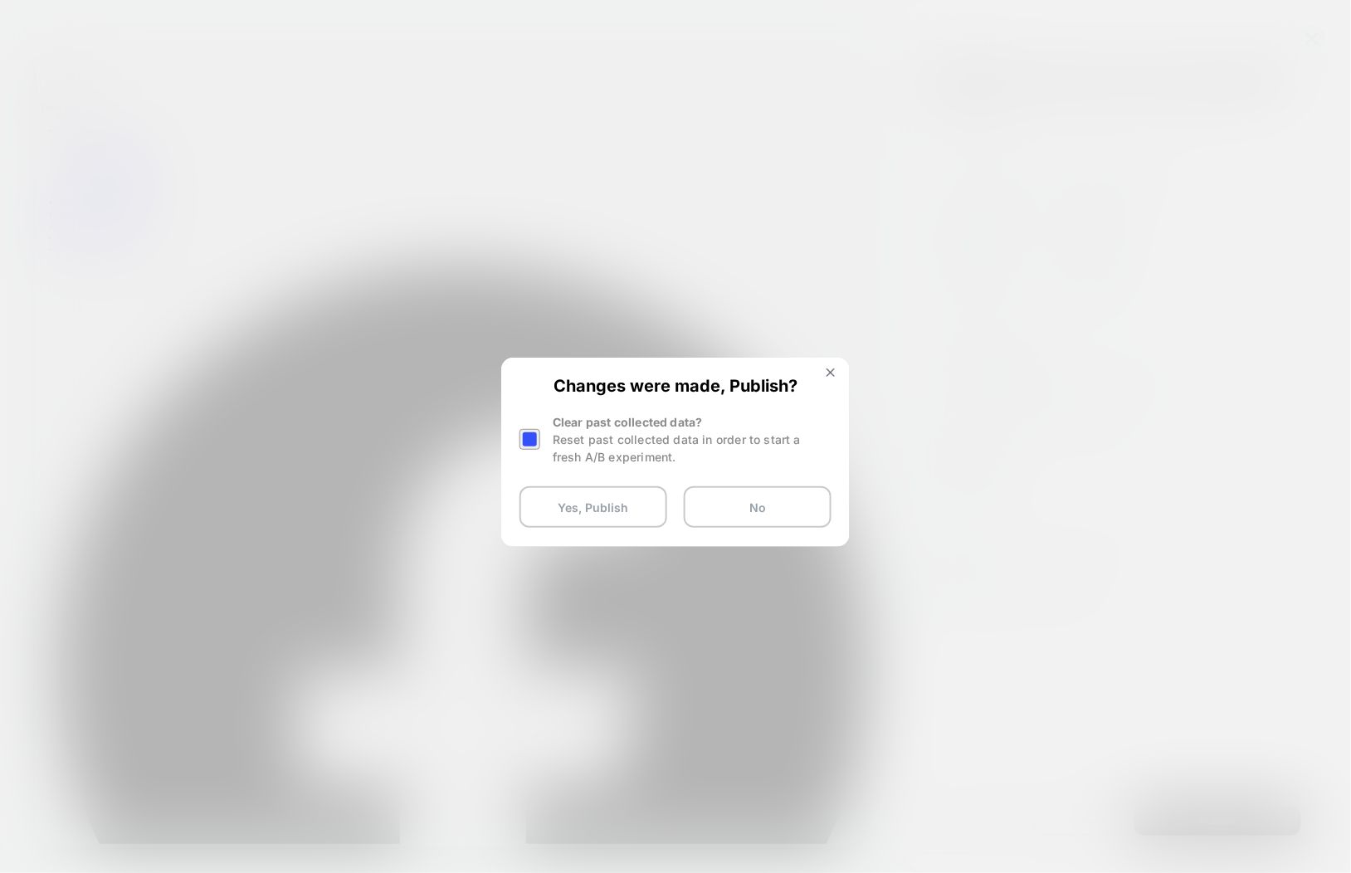
click at [528, 452] on div at bounding box center [531, 439] width 25 height 52
click at [529, 441] on div at bounding box center [529, 439] width 21 height 21
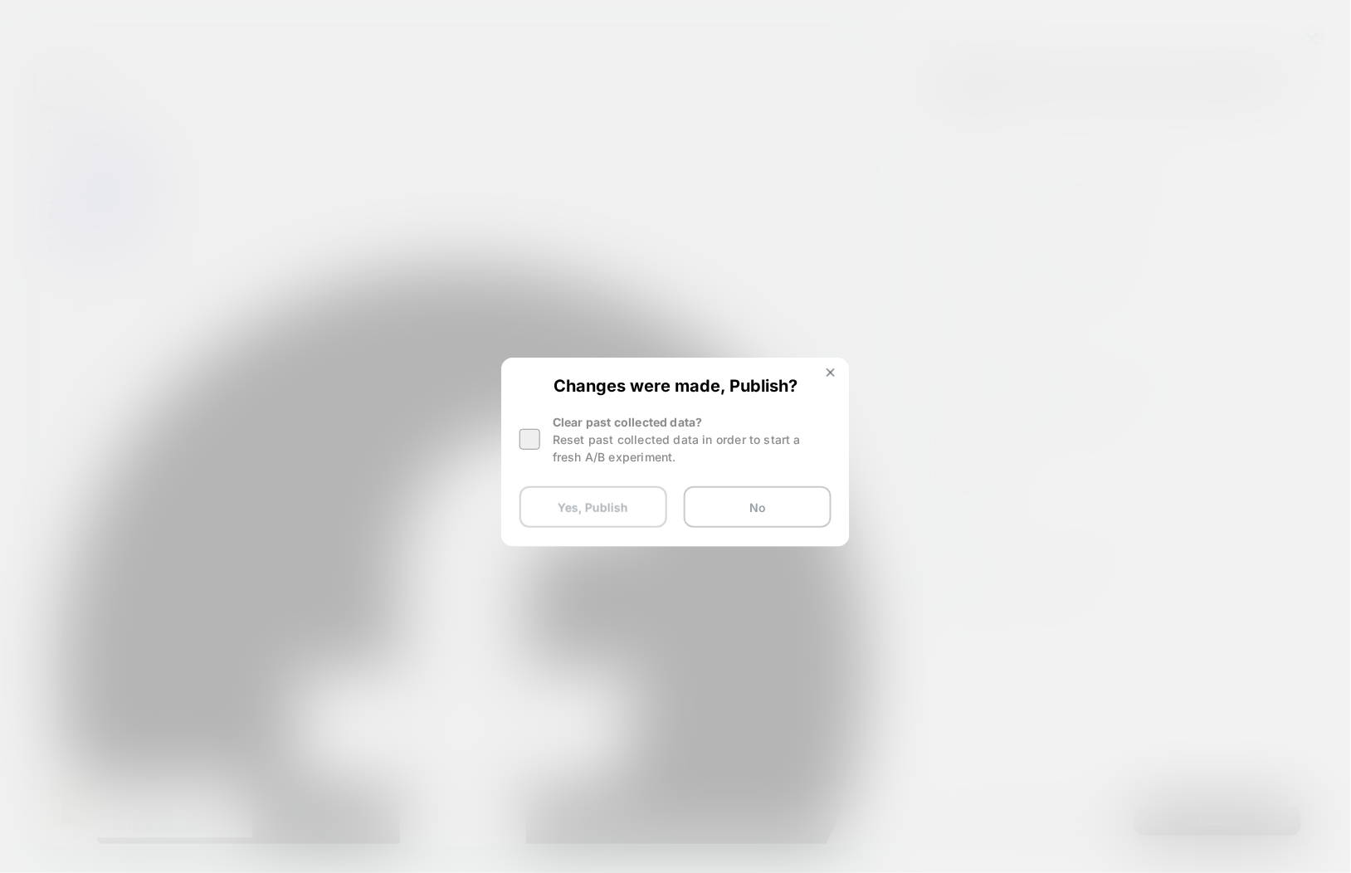
click at [602, 508] on button "Yes, Publish" at bounding box center [593, 506] width 148 height 41
